Goal: Obtain resource: Download file/media

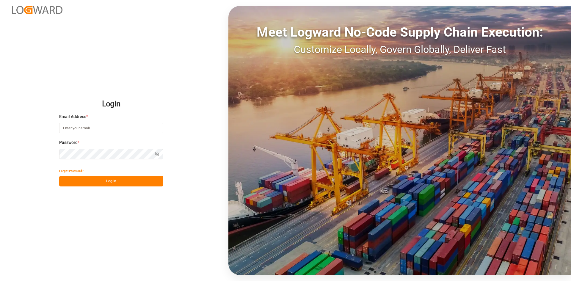
type input "[PERSON_NAME][EMAIL_ADDRESS][DOMAIN_NAME]"
click at [0, 156] on html "Login Email Address * [PERSON_NAME][EMAIL_ADDRESS][DOMAIN_NAME] Password * Show…" at bounding box center [285, 140] width 571 height 281
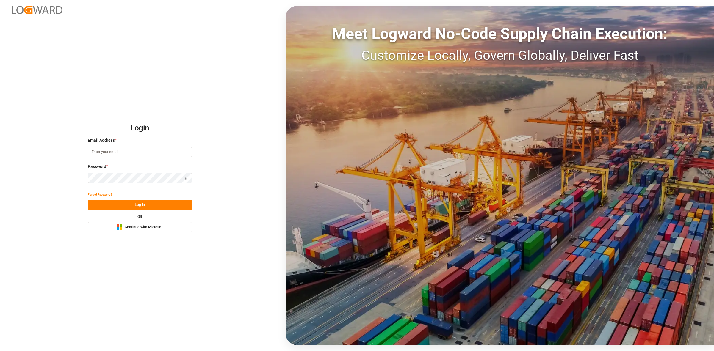
type input "[PERSON_NAME][EMAIL_ADDRESS][DOMAIN_NAME]"
click at [26, 179] on div "Login Email Address * alexander.schoeps@leschaco.com Password * Show password F…" at bounding box center [357, 175] width 714 height 351
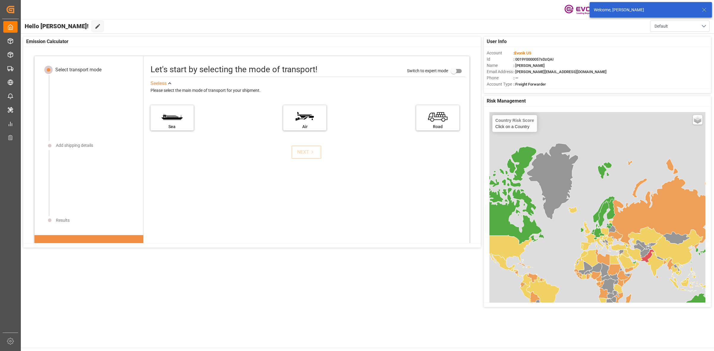
click at [705, 10] on icon at bounding box center [703, 9] width 7 height 7
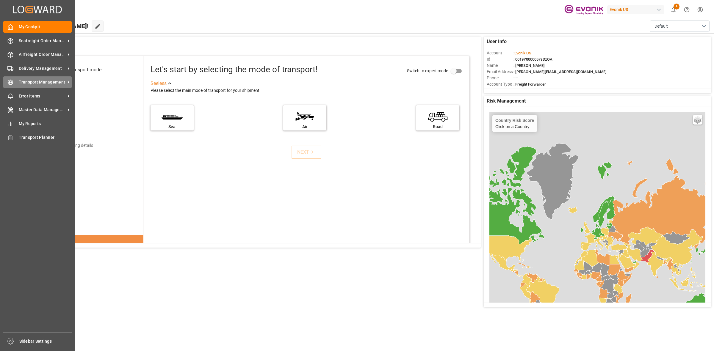
click at [37, 79] on div "Transport Management Transport Management" at bounding box center [37, 82] width 68 height 12
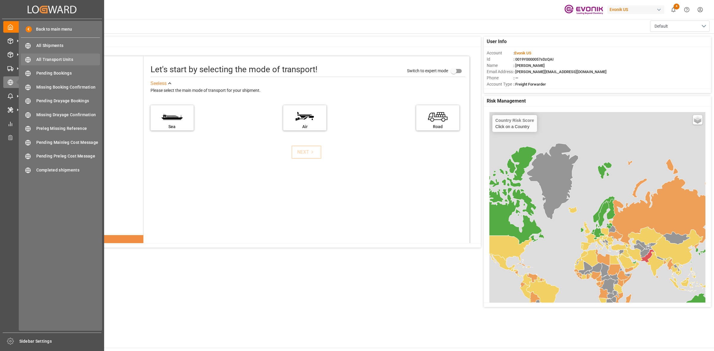
click at [69, 57] on span "All Transport Units" at bounding box center [68, 60] width 64 height 6
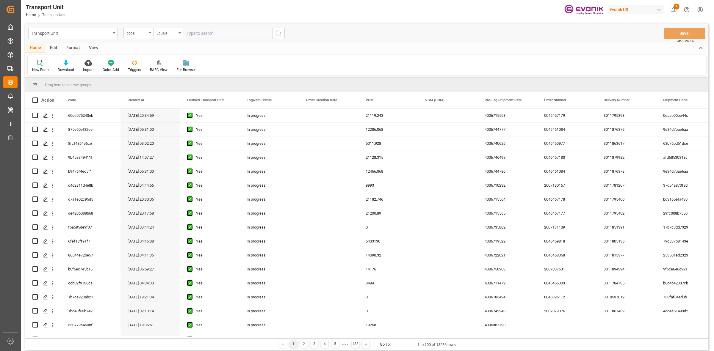
click at [90, 47] on div "View" at bounding box center [93, 48] width 18 height 10
click at [72, 63] on div at bounding box center [68, 62] width 30 height 6
click at [71, 83] on div "BARC Report" at bounding box center [83, 84] width 52 height 6
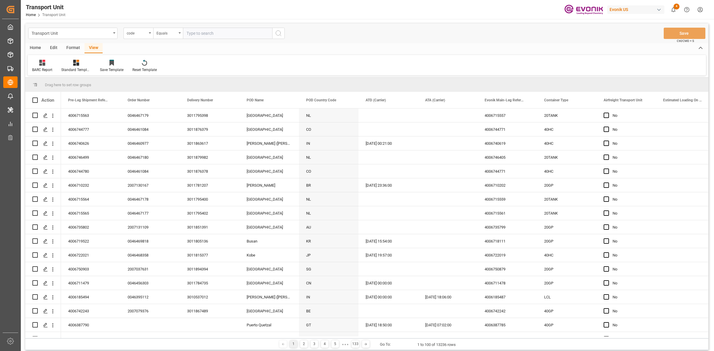
click at [41, 48] on div "Home" at bounding box center [35, 48] width 20 height 10
click at [74, 65] on div "Download" at bounding box center [65, 65] width 25 height 13
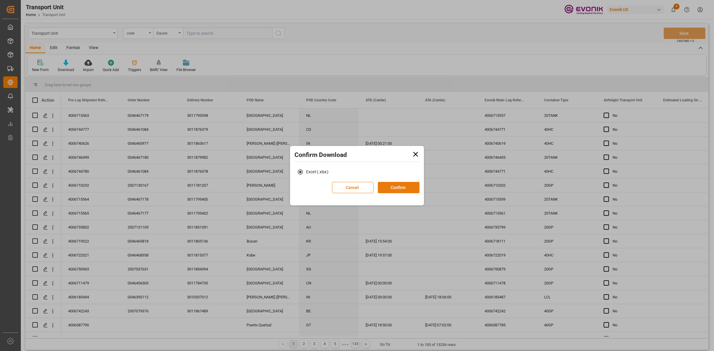
click at [391, 189] on button "Confirm" at bounding box center [399, 187] width 42 height 11
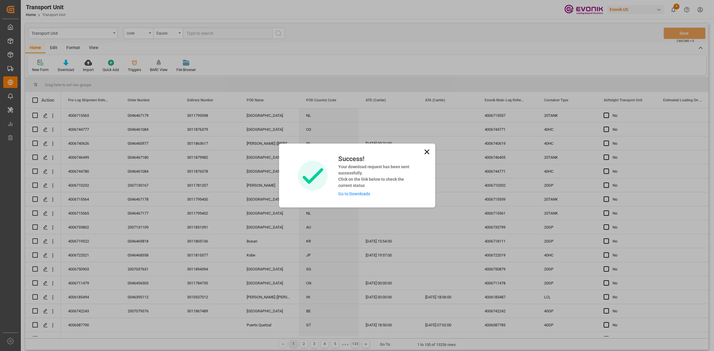
click at [361, 194] on link "Go to Downloads" at bounding box center [354, 194] width 32 height 5
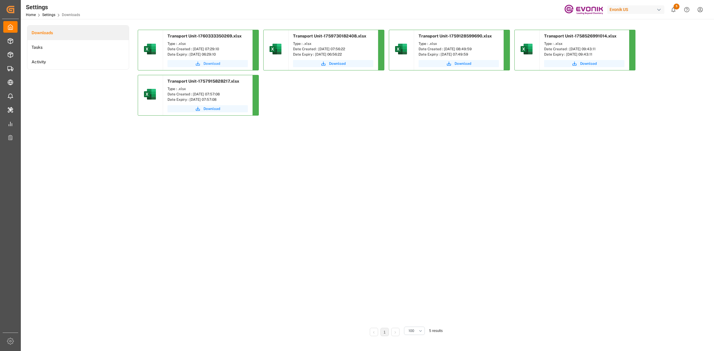
click at [211, 66] on button "Download" at bounding box center [207, 63] width 80 height 7
